Goal: Information Seeking & Learning: Compare options

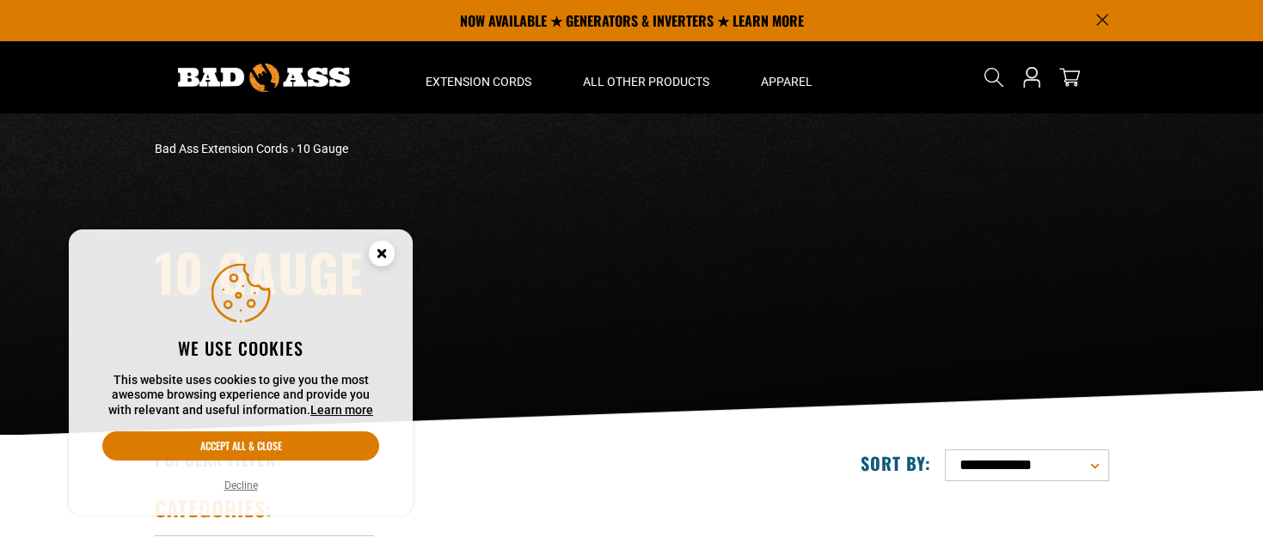
click at [385, 248] on circle "Cookie Consent" at bounding box center [382, 254] width 26 height 26
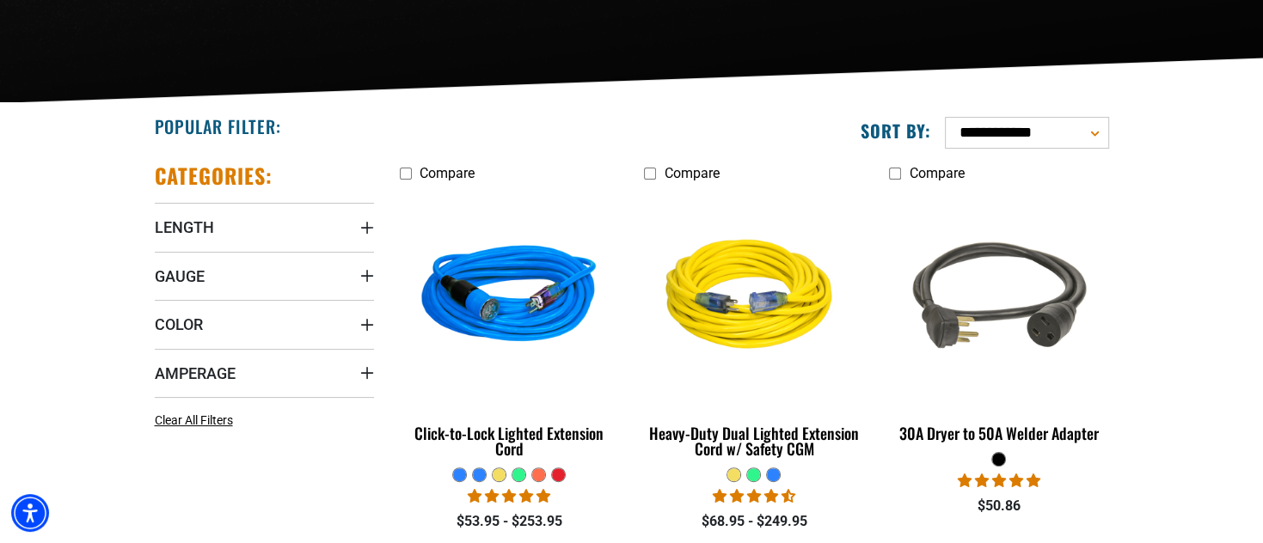
scroll to position [338, 0]
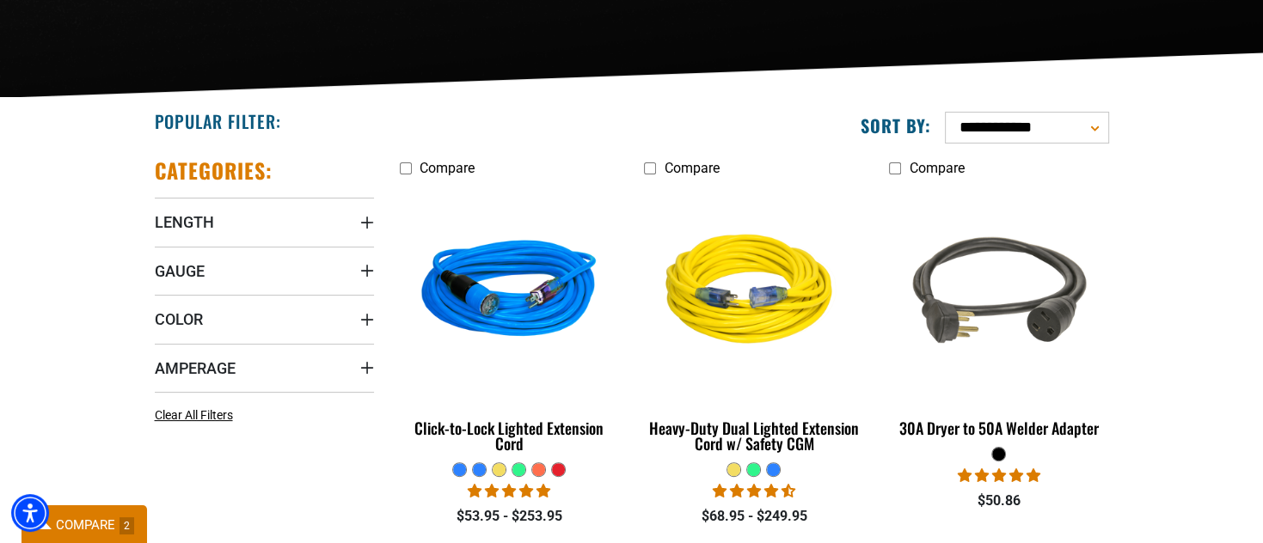
click at [99, 525] on span "COMPARE" at bounding box center [85, 524] width 59 height 15
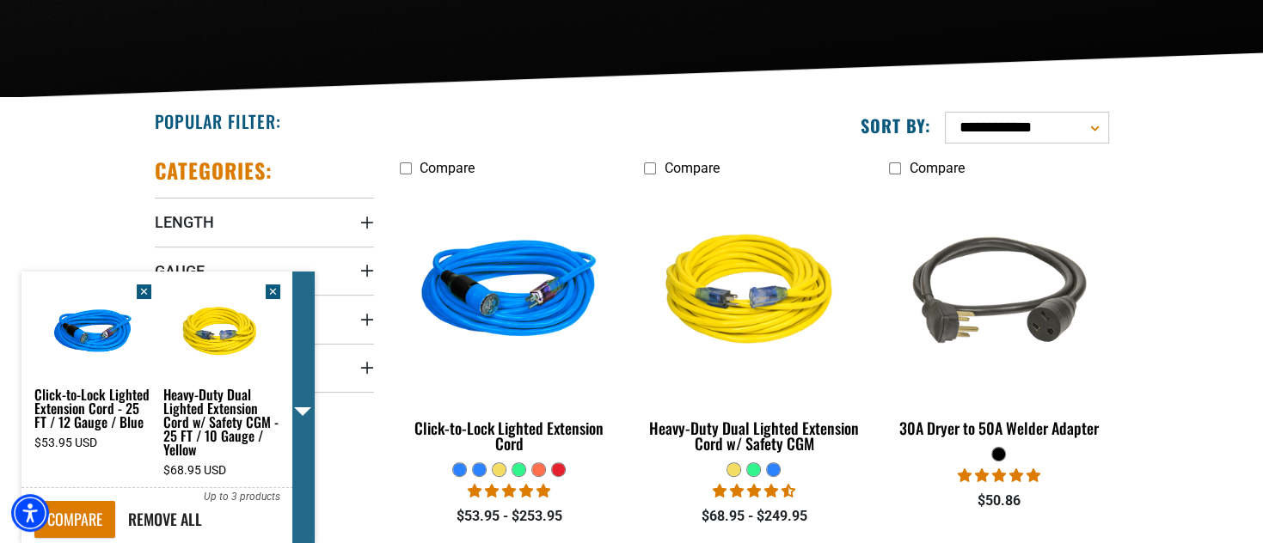
click at [302, 405] on span at bounding box center [303, 408] width 22 height 272
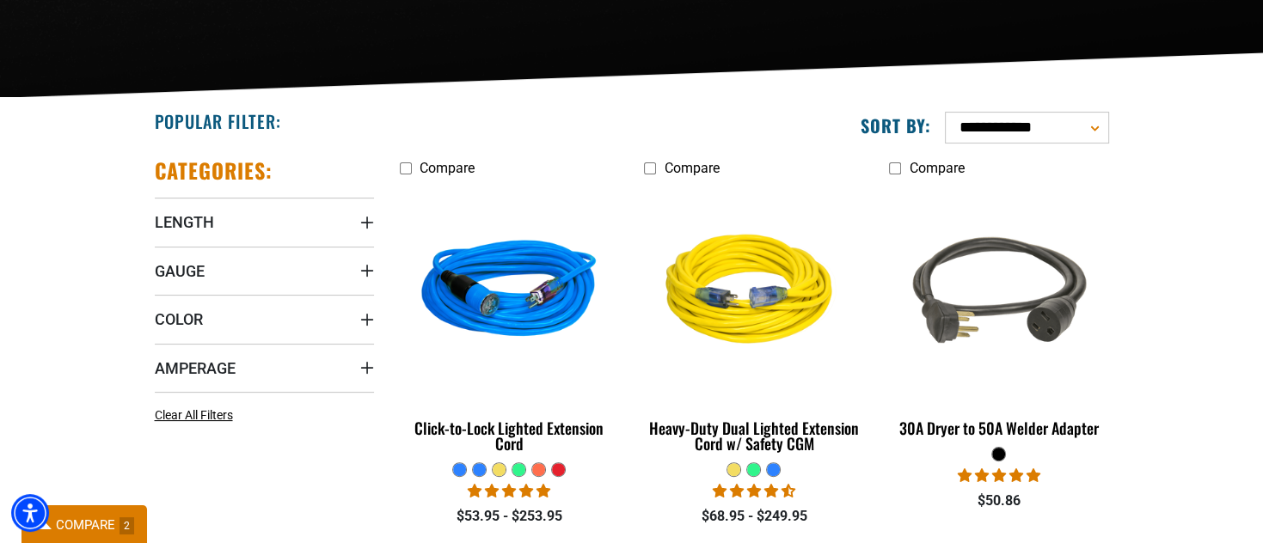
click at [65, 529] on span "COMPARE" at bounding box center [85, 524] width 59 height 15
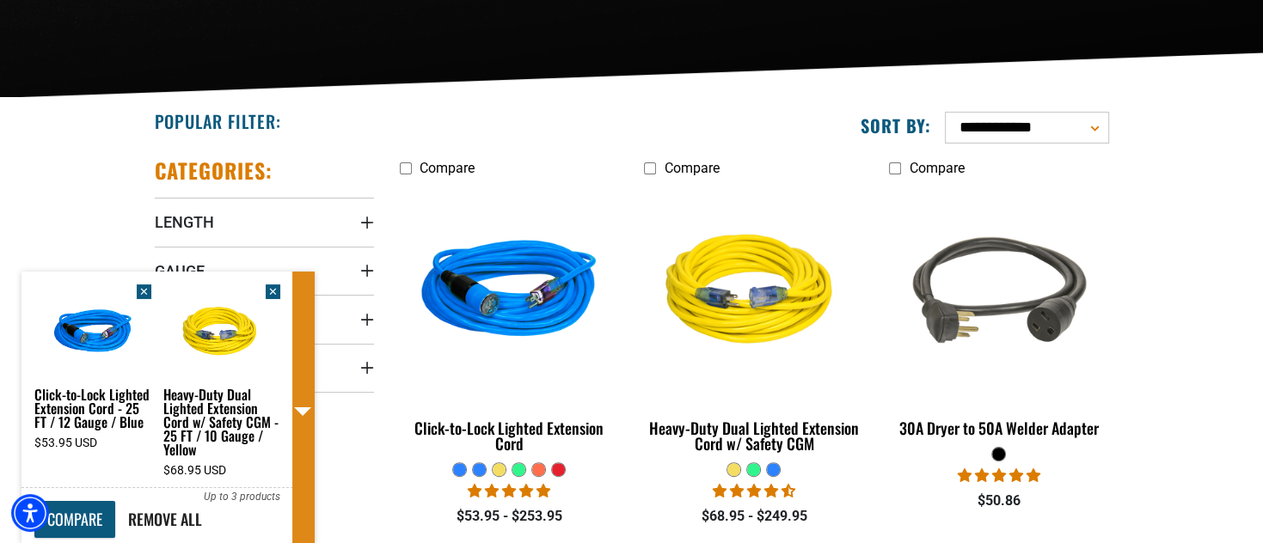
click at [83, 511] on link "COMPARE" at bounding box center [74, 519] width 81 height 37
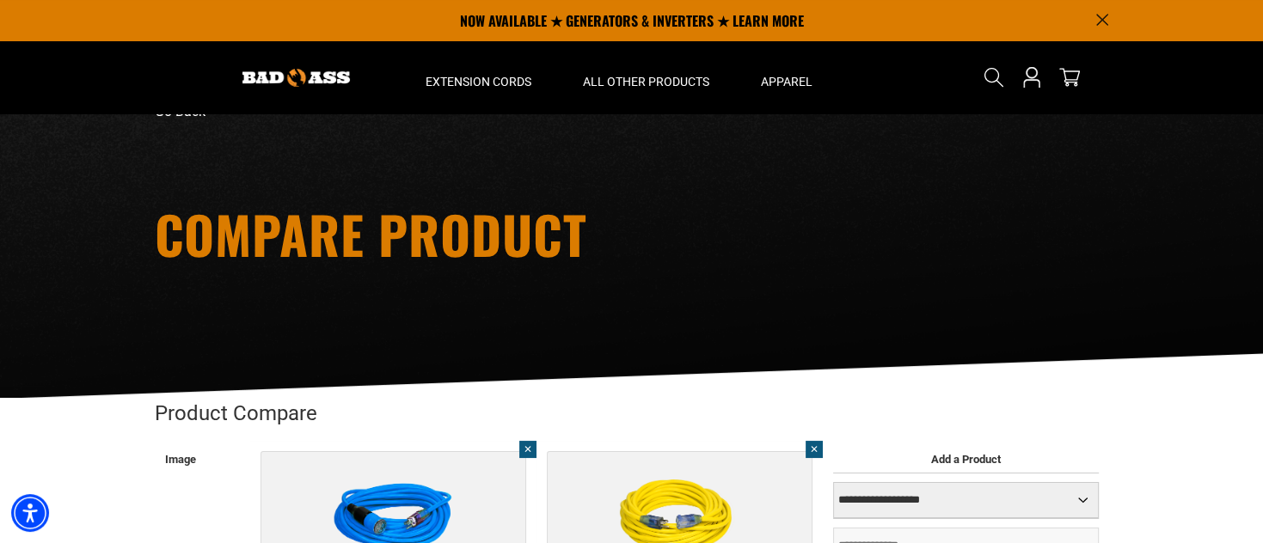
scroll to position [15, 0]
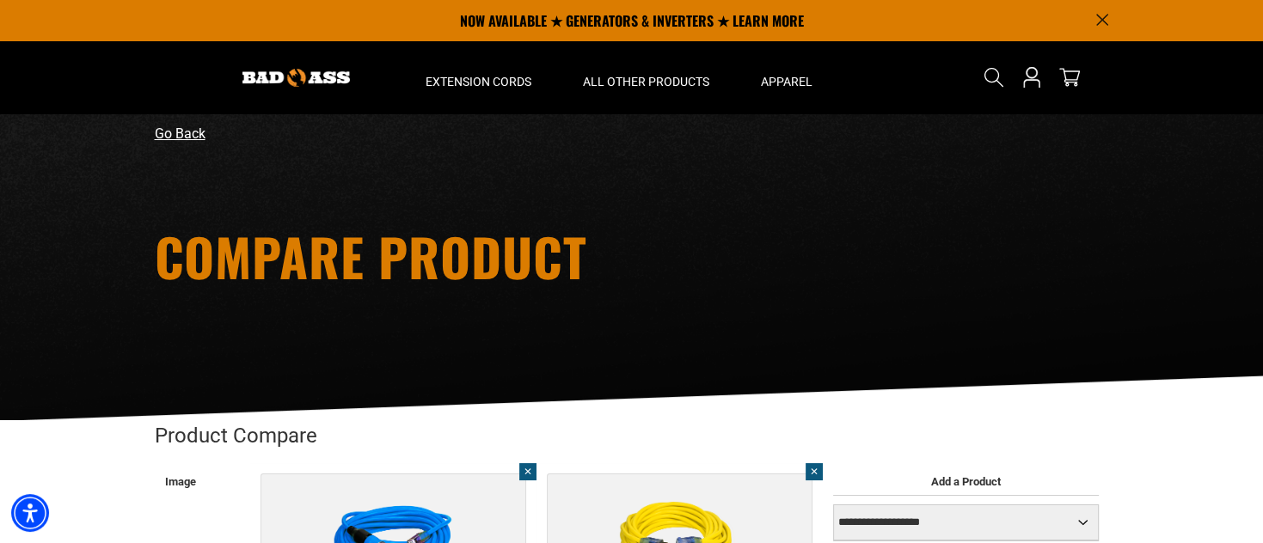
click at [192, 135] on link "Go Back" at bounding box center [180, 134] width 51 height 16
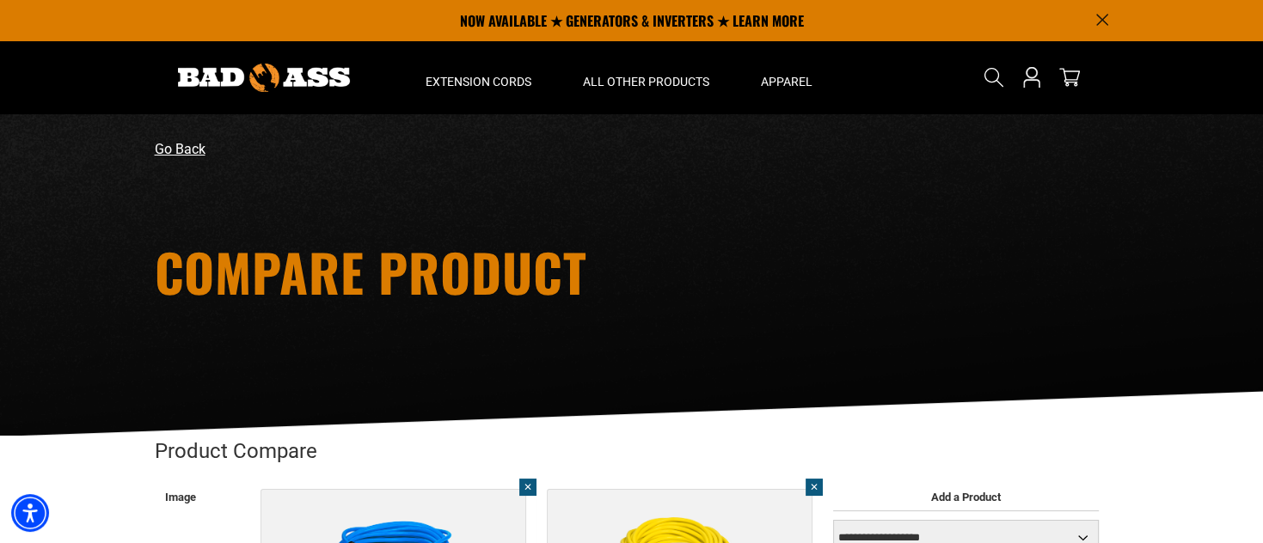
click at [188, 147] on link "Go Back" at bounding box center [180, 149] width 51 height 16
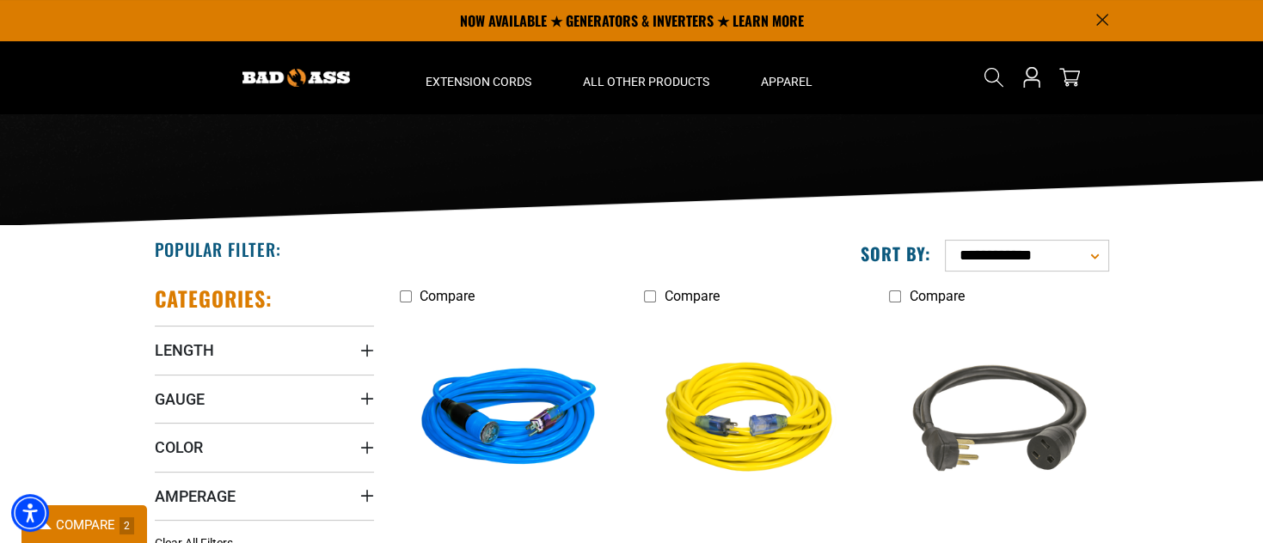
scroll to position [158, 0]
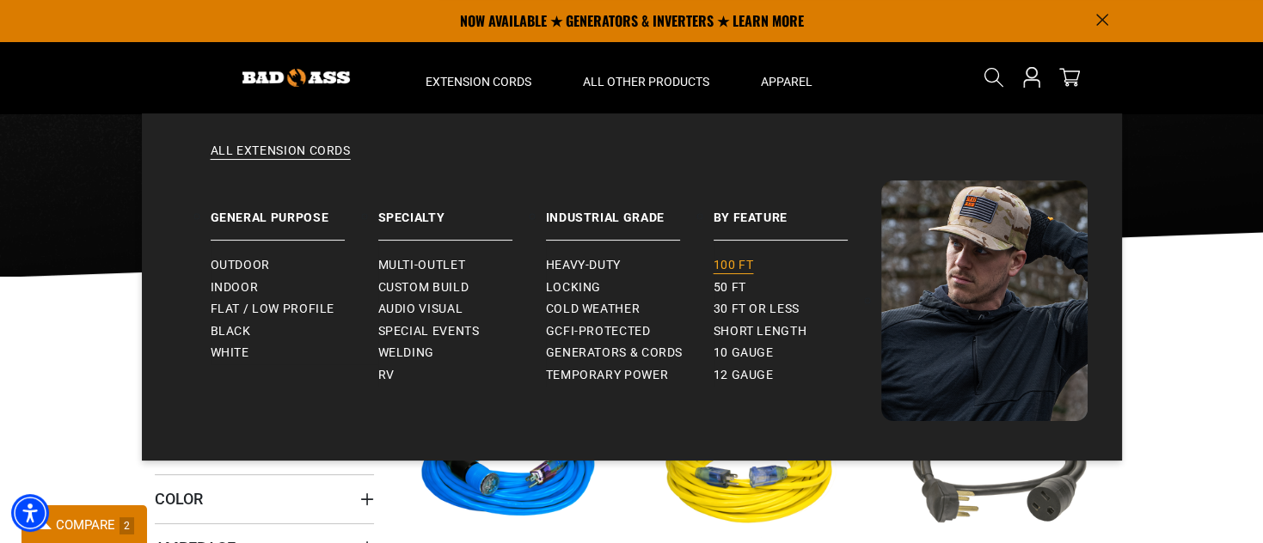
click at [731, 268] on span "100 ft" at bounding box center [733, 265] width 40 height 15
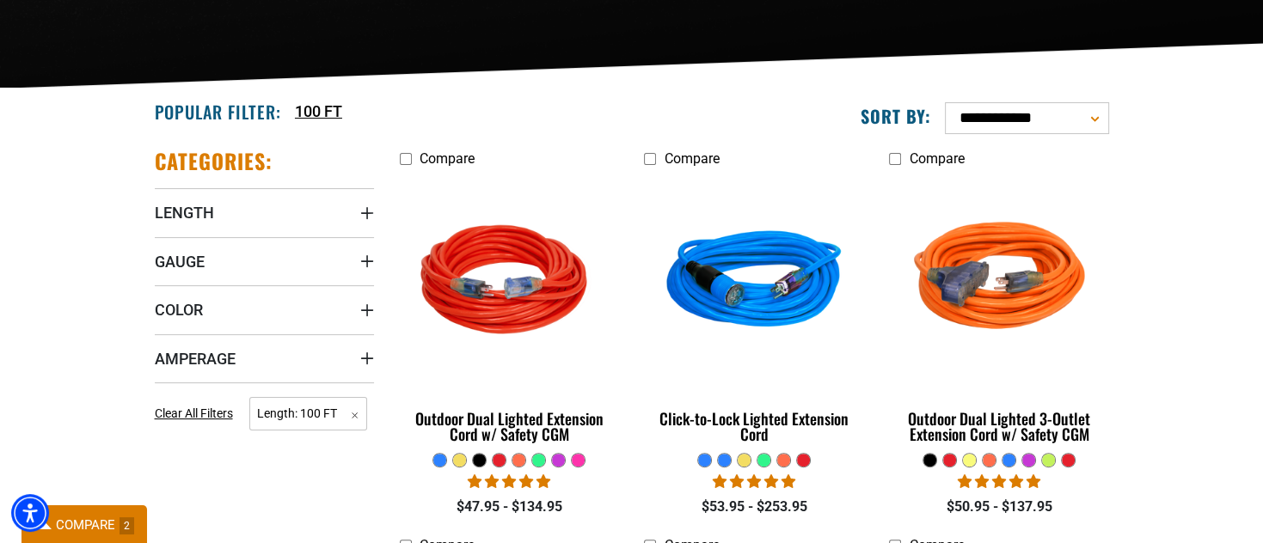
scroll to position [358, 0]
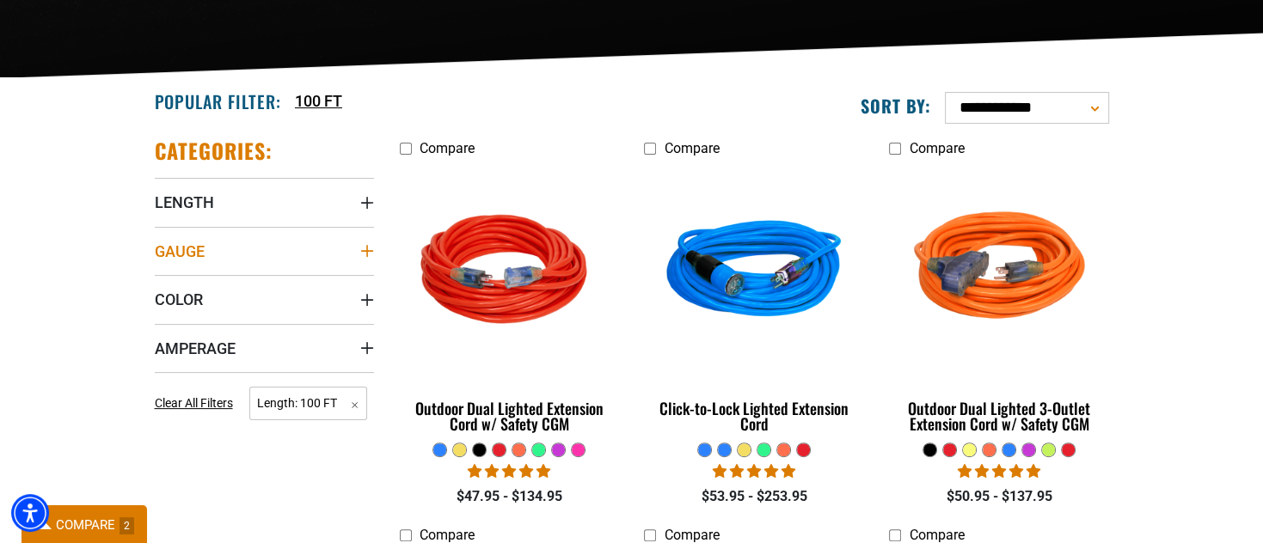
click at [364, 248] on icon "Gauge" at bounding box center [367, 251] width 14 height 14
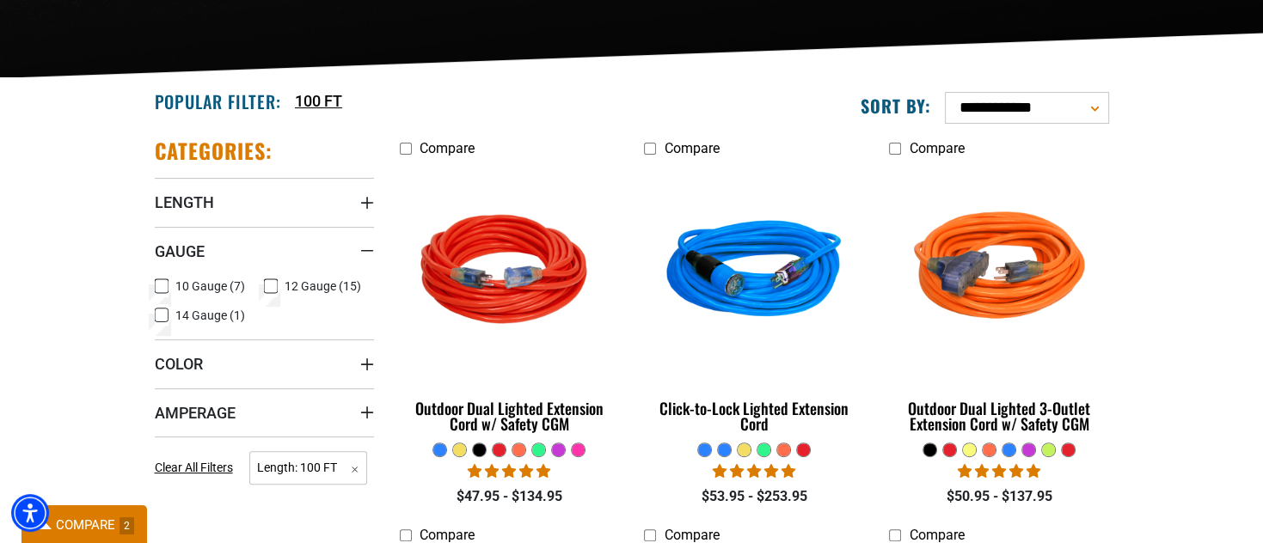
click at [162, 281] on icon at bounding box center [162, 286] width 14 height 22
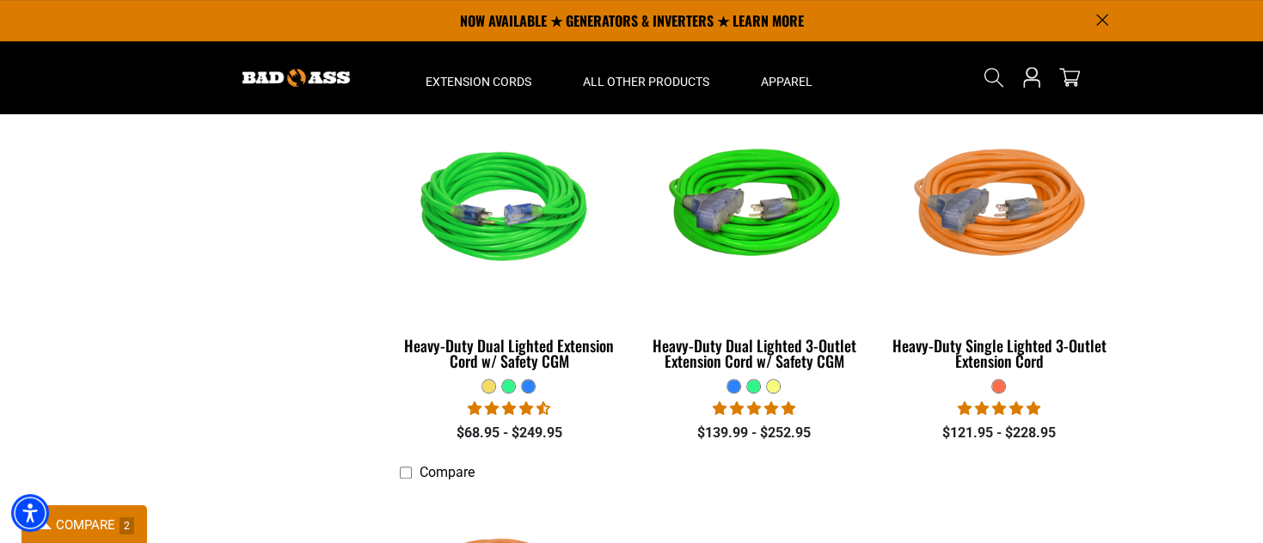
scroll to position [773, 0]
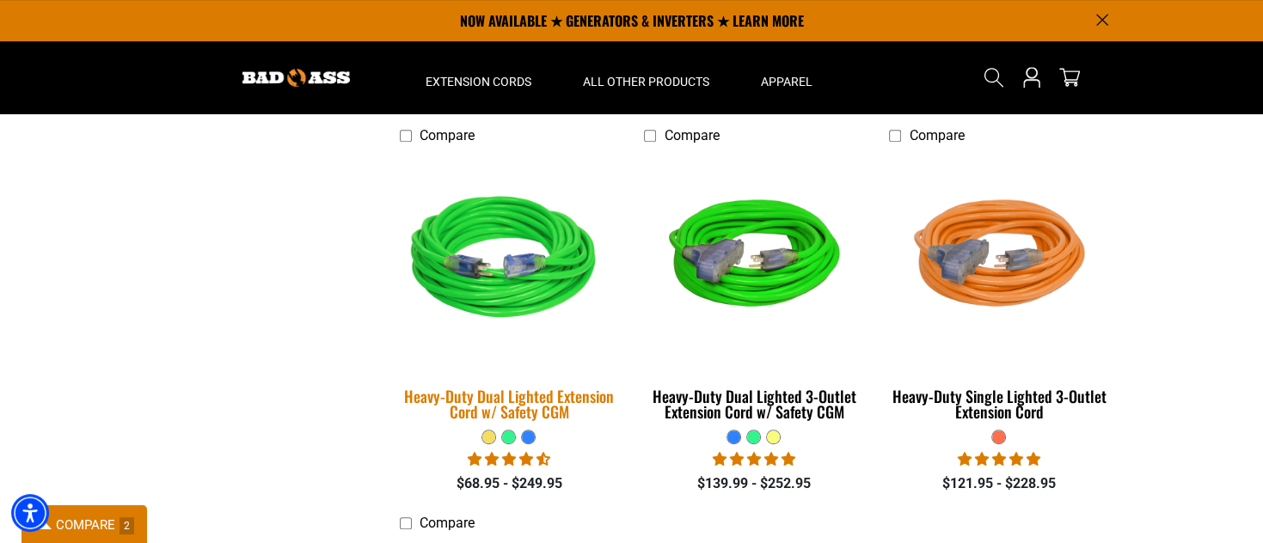
click at [570, 392] on div "Heavy-Duty Dual Lighted Extension Cord w/ Safety CGM" at bounding box center [509, 404] width 219 height 31
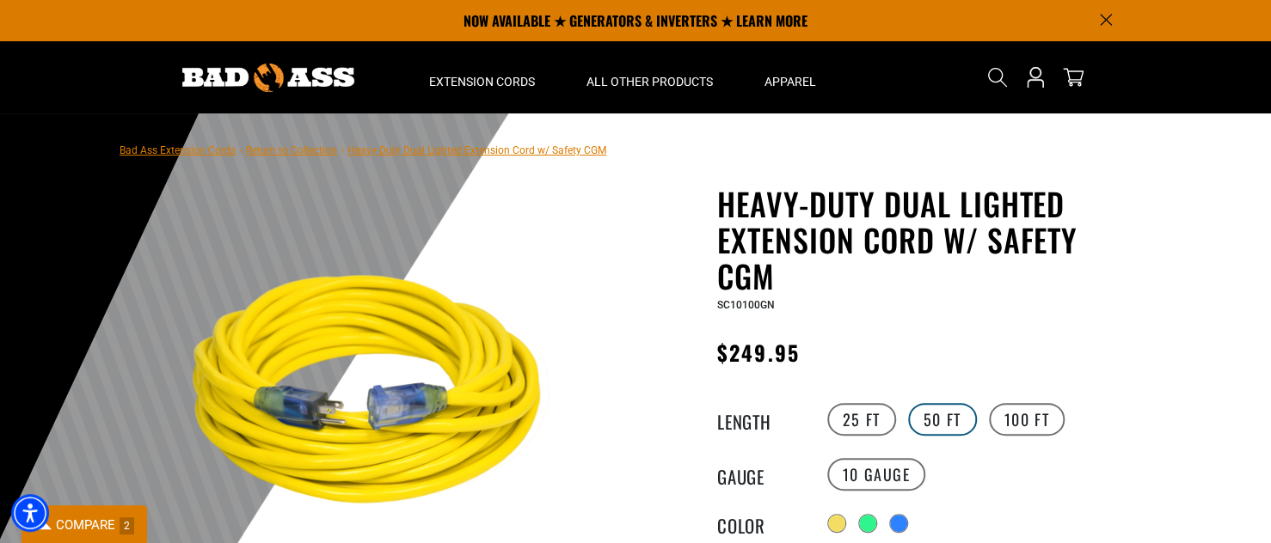
click at [952, 413] on label "50 FT" at bounding box center [942, 419] width 69 height 33
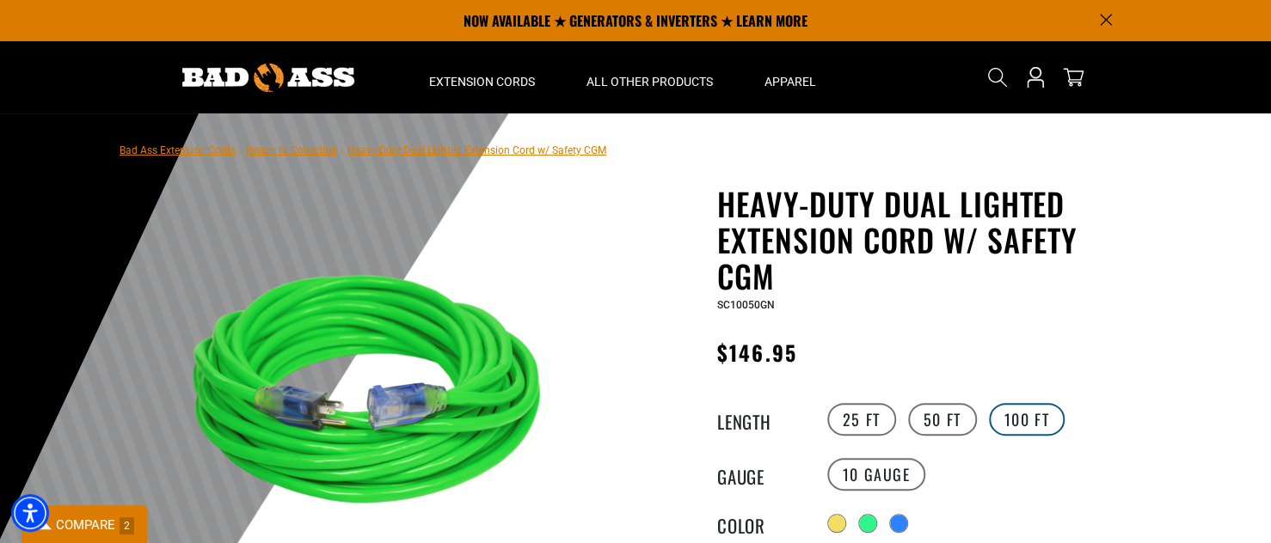
click at [1021, 414] on label "100 FT" at bounding box center [1027, 419] width 77 height 33
click at [940, 423] on label "50 FT" at bounding box center [942, 419] width 69 height 33
